Goal: Task Accomplishment & Management: Manage account settings

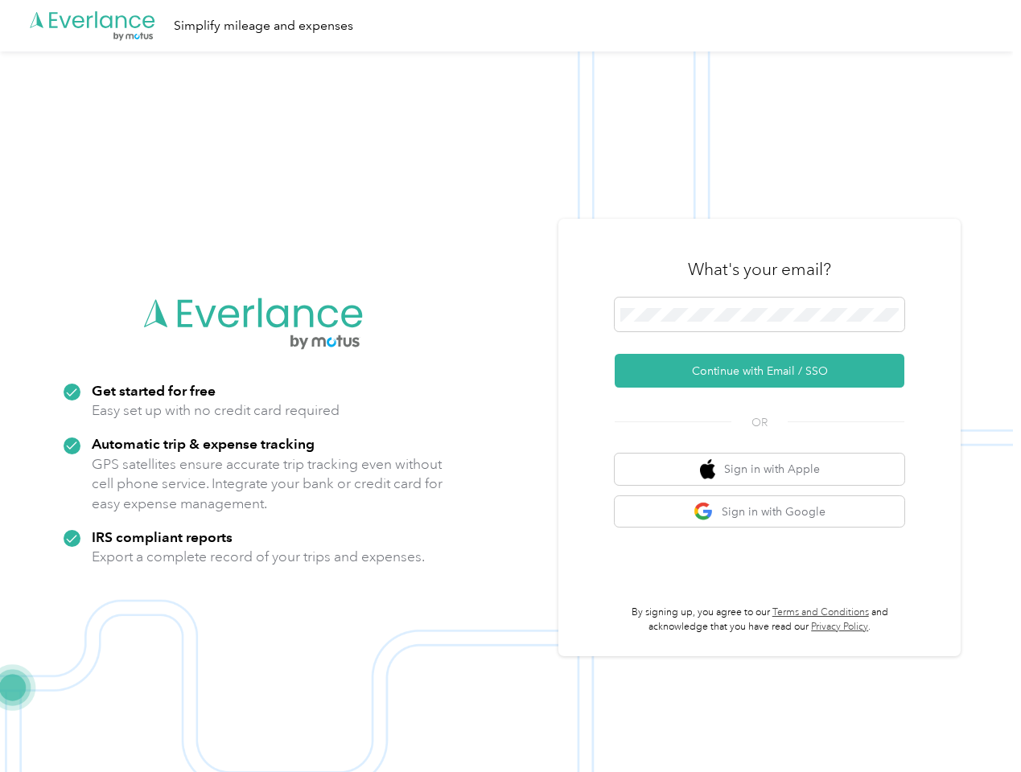
click at [510, 386] on img at bounding box center [506, 437] width 1013 height 772
click at [510, 26] on div ".cls-1 { fill: #00adee; } .cls-2 { fill: #fff; } .cls-3 { fill: #707372; } .cls…" at bounding box center [506, 25] width 1013 height 51
click at [766, 371] on button "Continue with Email / SSO" at bounding box center [760, 371] width 290 height 34
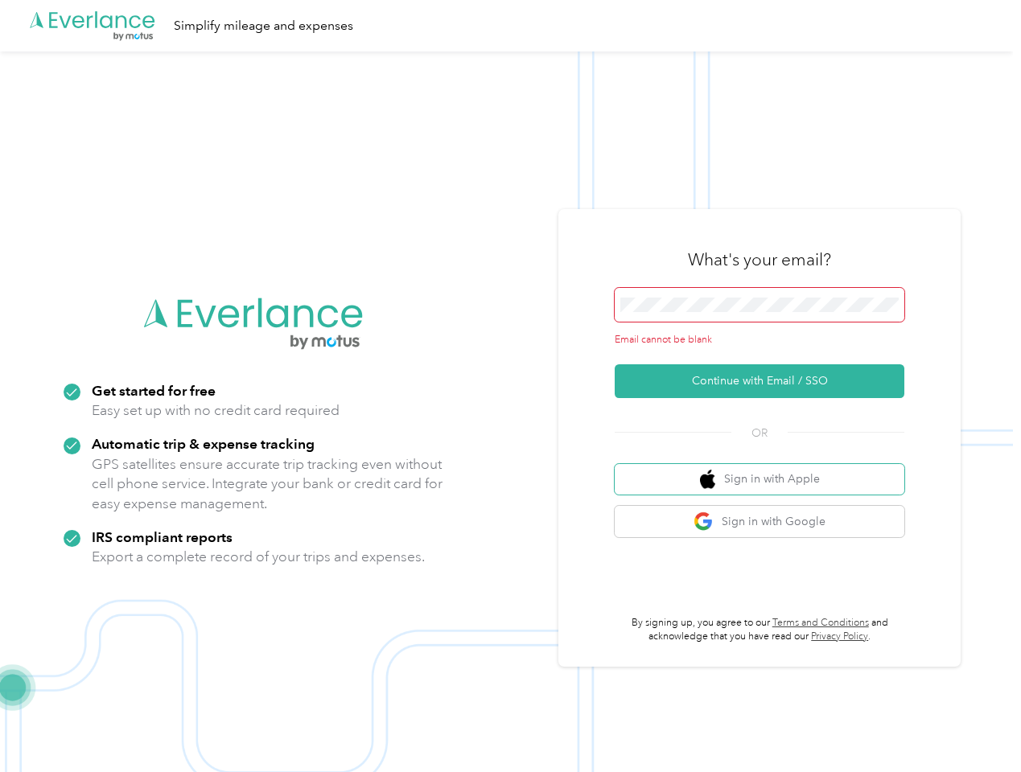
click at [766, 469] on button "Sign in with Apple" at bounding box center [760, 479] width 290 height 31
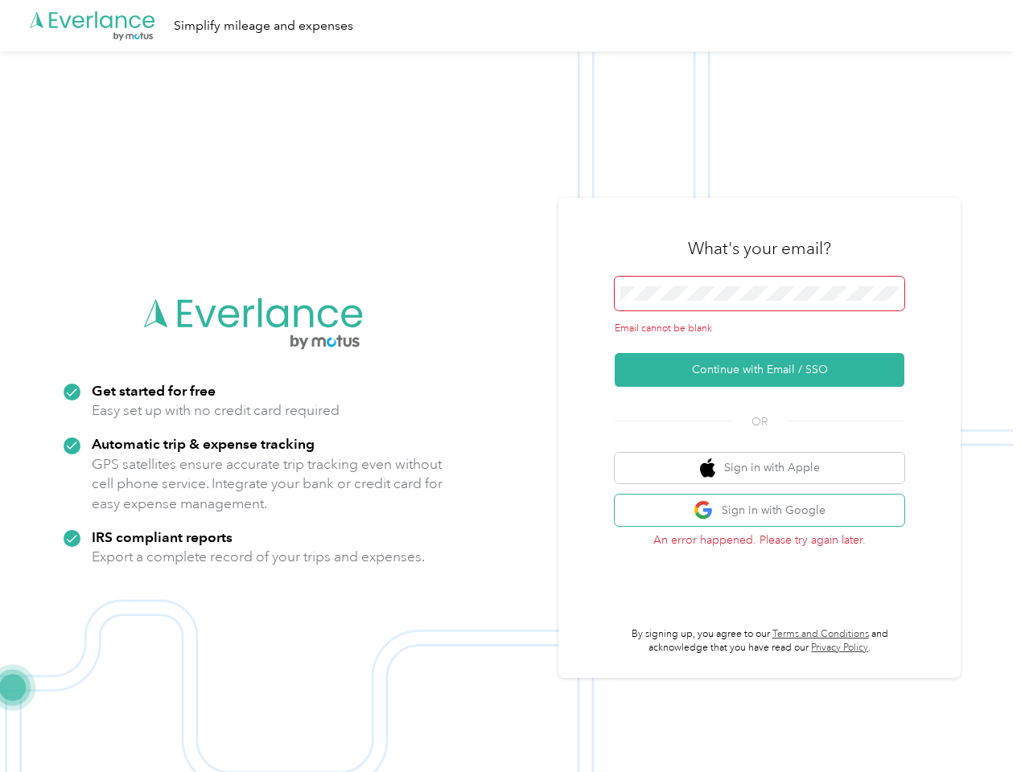
click at [766, 512] on button "Sign in with Google" at bounding box center [760, 510] width 290 height 31
